Goal: Task Accomplishment & Management: Use online tool/utility

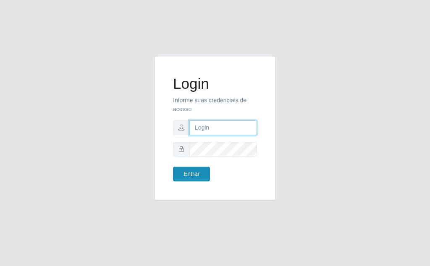
type input "[EMAIL_ADDRESS][DOMAIN_NAME]"
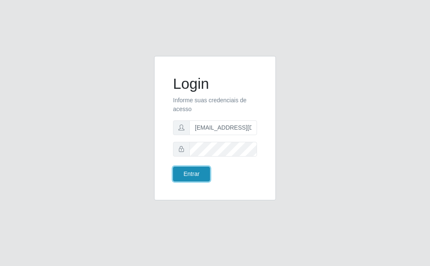
click at [185, 169] on button "Entrar" at bounding box center [191, 173] width 37 height 15
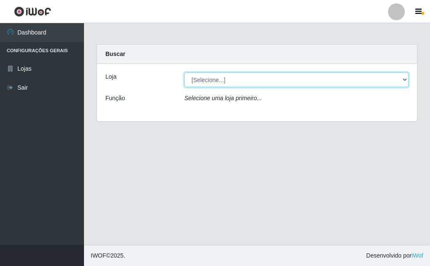
click at [404, 78] on select "[Selecione...] Rede Potiguar 1 - Macaíba" at bounding box center [297, 79] width 224 height 15
select select "100"
click at [185, 72] on select "[Selecione...] Rede Potiguar 1 - Macaíba" at bounding box center [297, 79] width 224 height 15
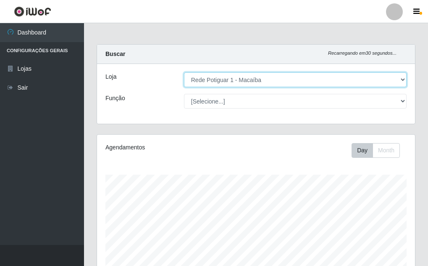
scroll to position [174, 318]
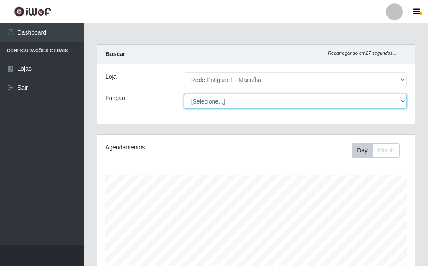
click at [403, 100] on select "[Selecione...] ASG ASG + ASG ++ Balconista Embalador Repositor Repositor + Repo…" at bounding box center [295, 101] width 223 height 15
select select "16"
click at [184, 94] on select "[Selecione...] ASG ASG + ASG ++ Balconista Embalador Repositor Repositor + Repo…" at bounding box center [295, 101] width 223 height 15
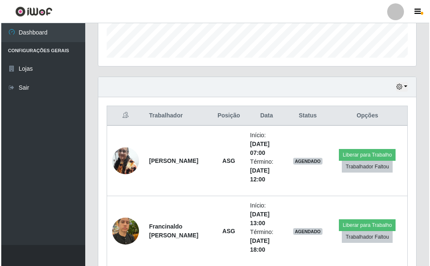
scroll to position [260, 0]
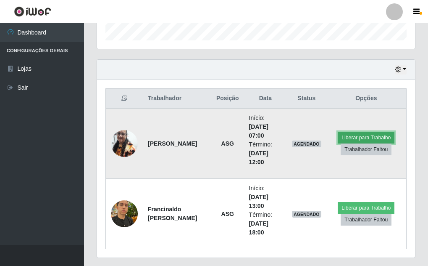
click at [364, 137] on button "Liberar para Trabalho" at bounding box center [366, 138] width 57 height 12
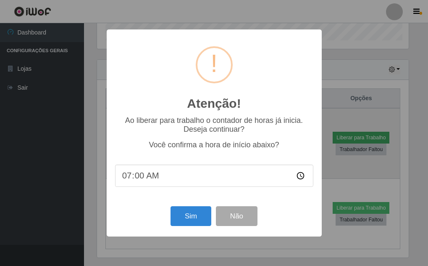
scroll to position [174, 314]
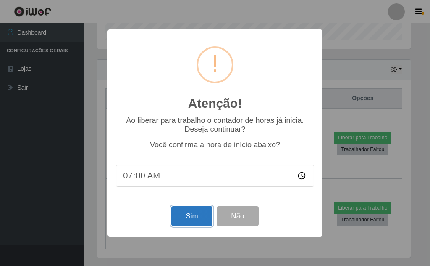
click at [193, 214] on button "Sim" at bounding box center [192, 216] width 41 height 20
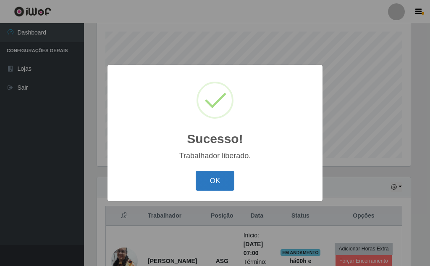
click at [215, 181] on button "OK" at bounding box center [215, 181] width 39 height 20
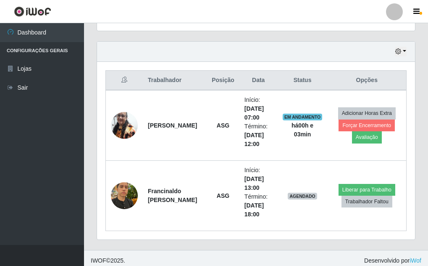
scroll to position [283, 0]
